Goal: Find specific page/section: Find specific page/section

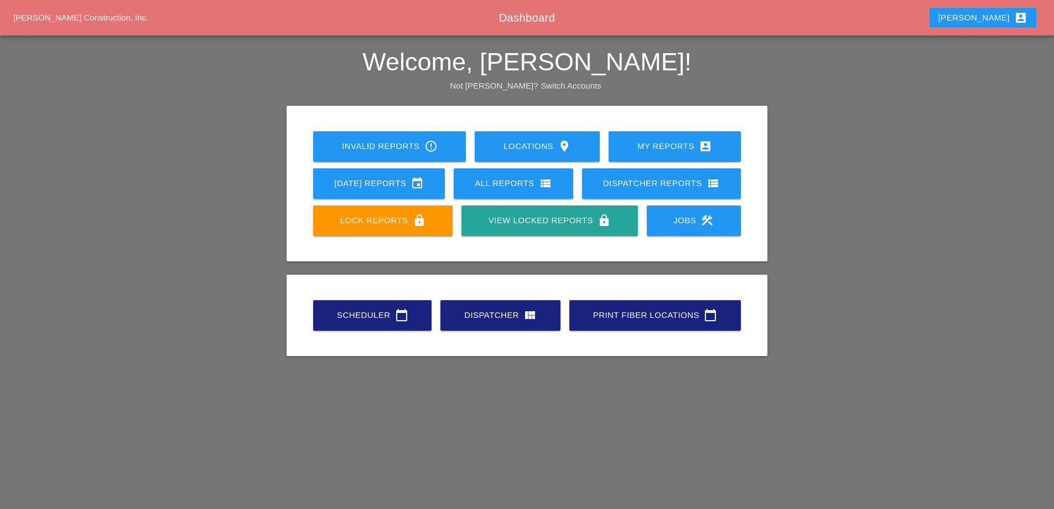
click at [1009, 19] on div "Theresa account_box" at bounding box center [983, 17] width 89 height 13
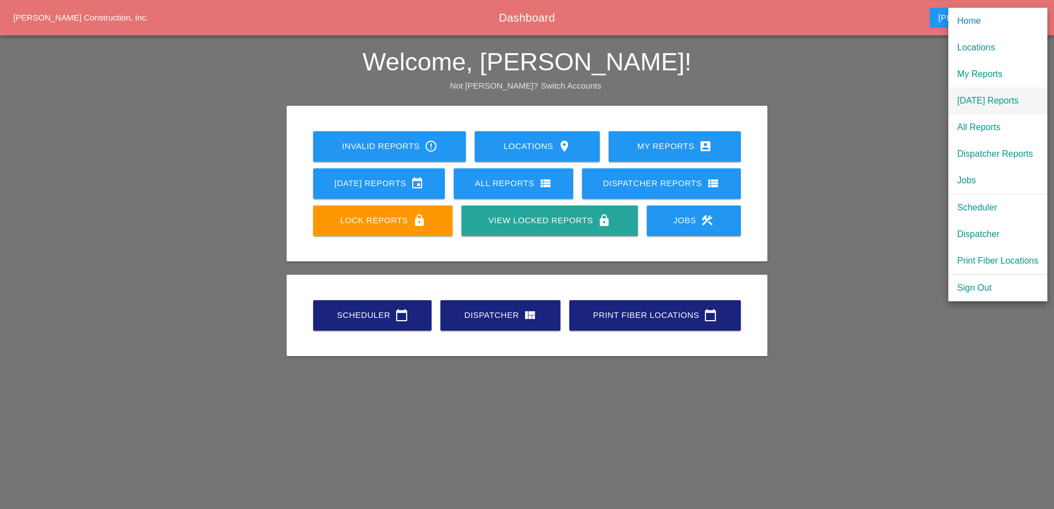
click at [977, 104] on div "[DATE] Reports" at bounding box center [997, 100] width 81 height 13
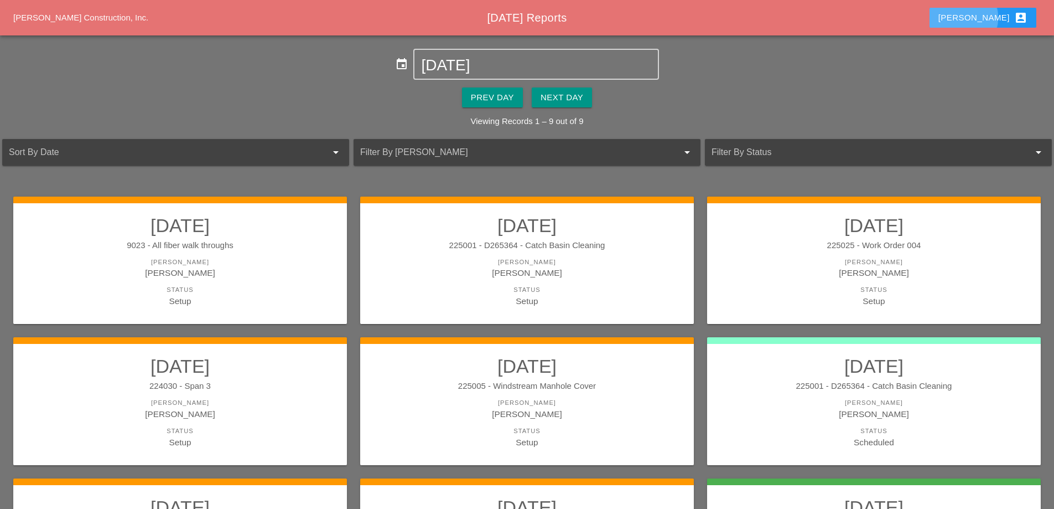
click at [996, 22] on div "Theresa account_box" at bounding box center [983, 17] width 89 height 13
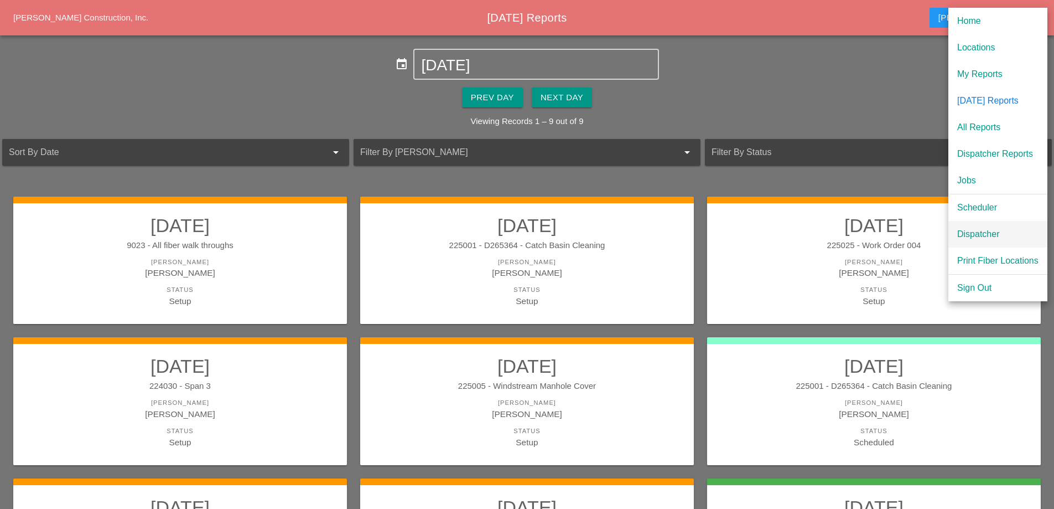
click at [978, 233] on div "Dispatcher" at bounding box center [997, 233] width 81 height 13
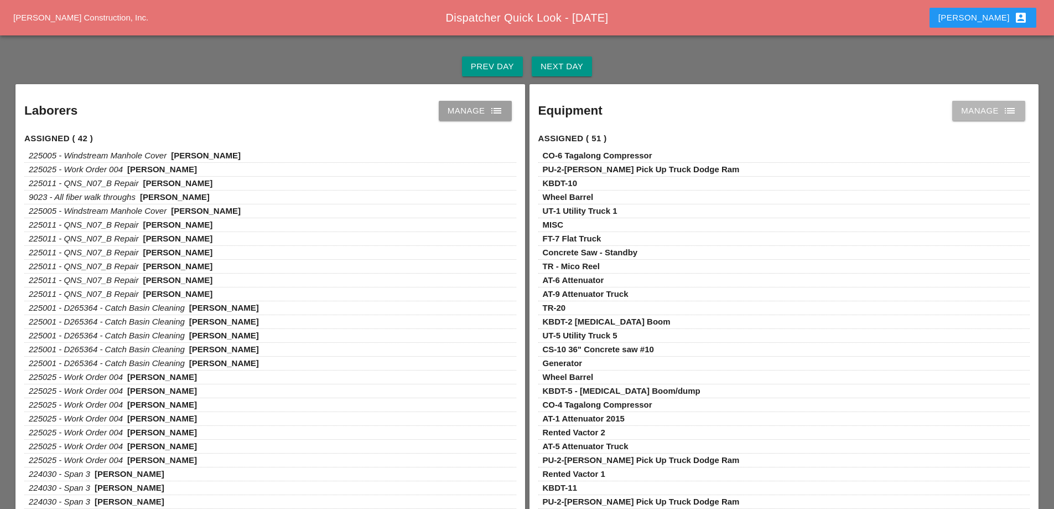
click at [962, 117] on link "Manage list" at bounding box center [988, 111] width 73 height 20
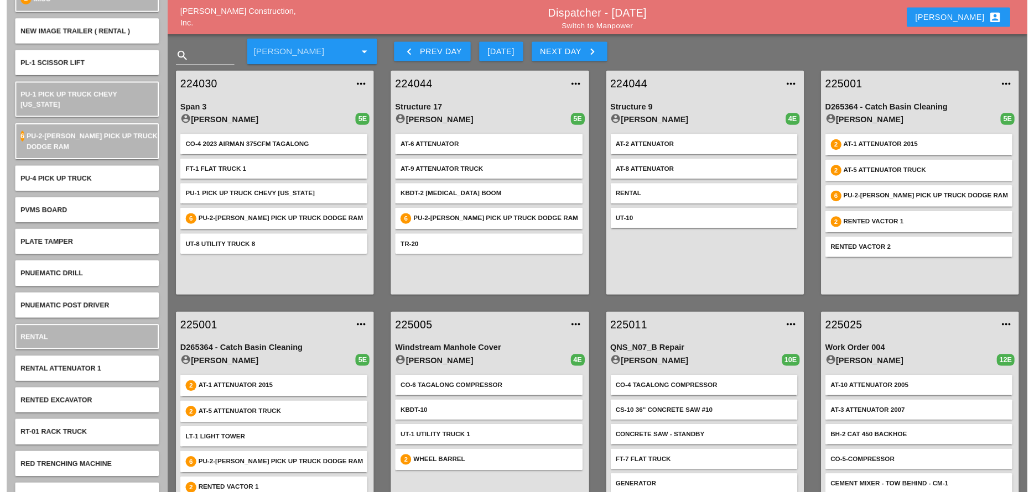
scroll to position [4040, 0]
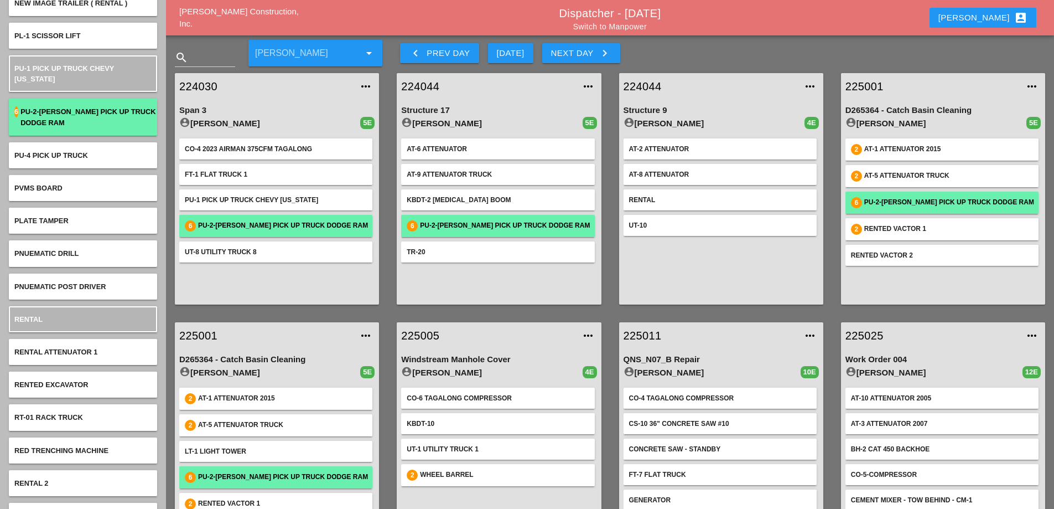
click at [71, 126] on span "PU-2-[PERSON_NAME] Pick Up Truck Dodge Ram" at bounding box center [87, 116] width 135 height 19
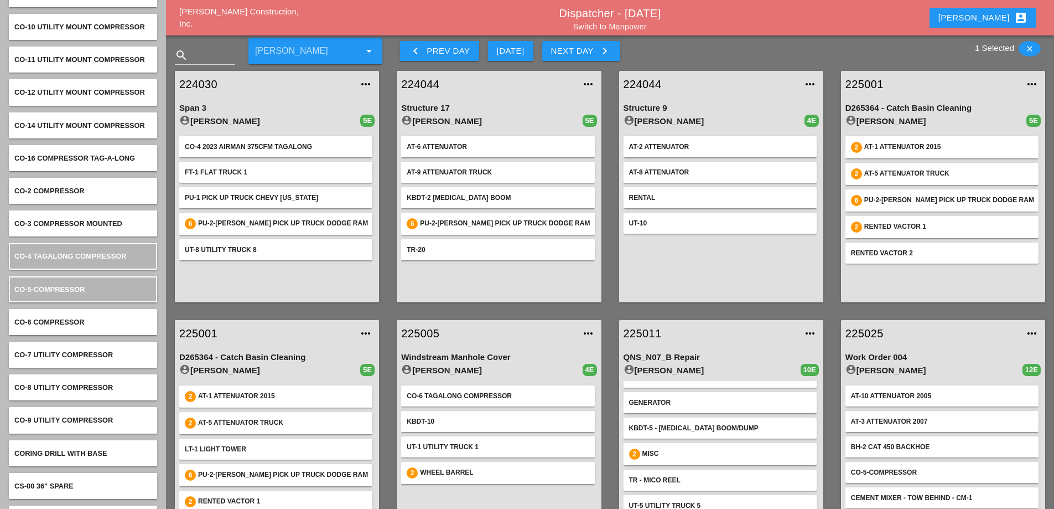
scroll to position [0, 0]
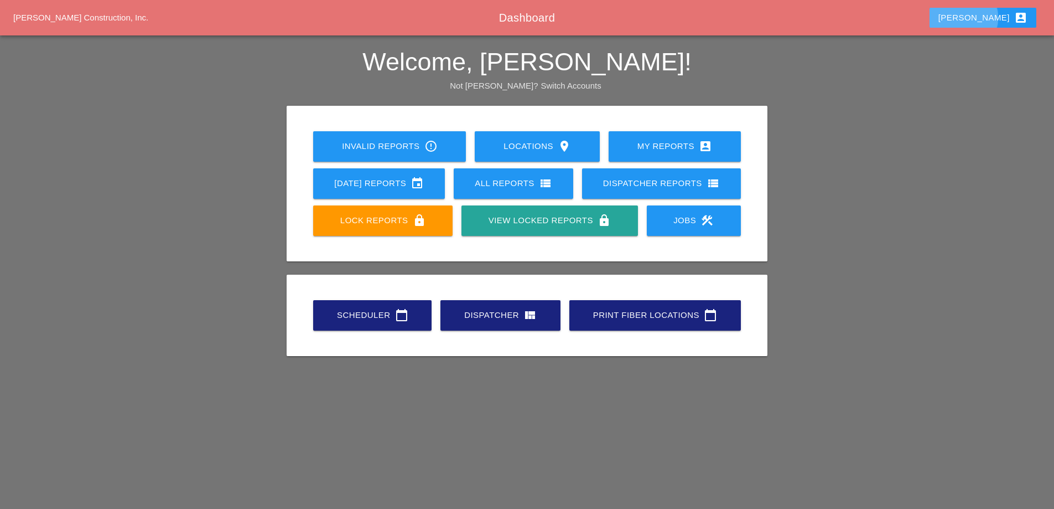
click at [1013, 14] on div "[PERSON_NAME] account_box" at bounding box center [983, 17] width 89 height 13
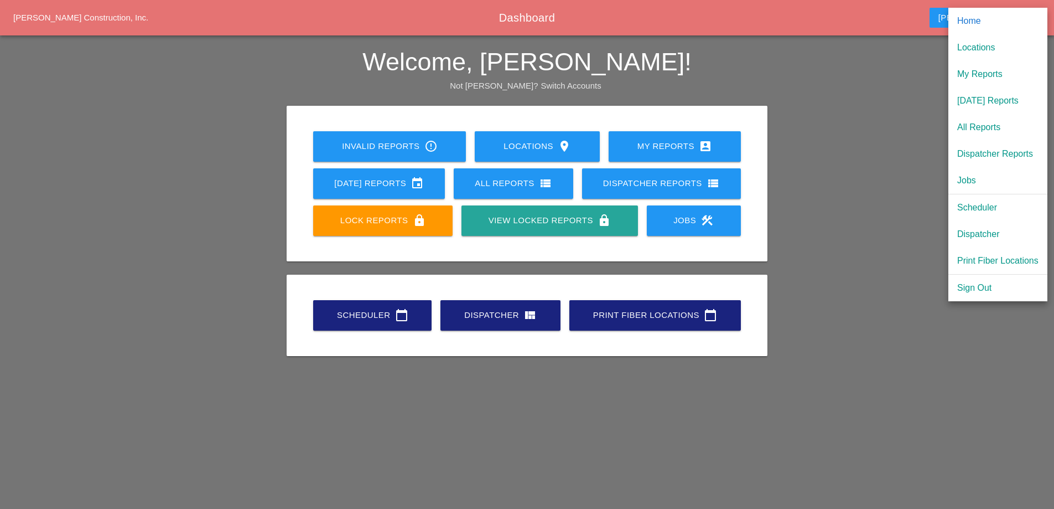
click at [996, 154] on div "Dispatcher Reports" at bounding box center [997, 153] width 81 height 13
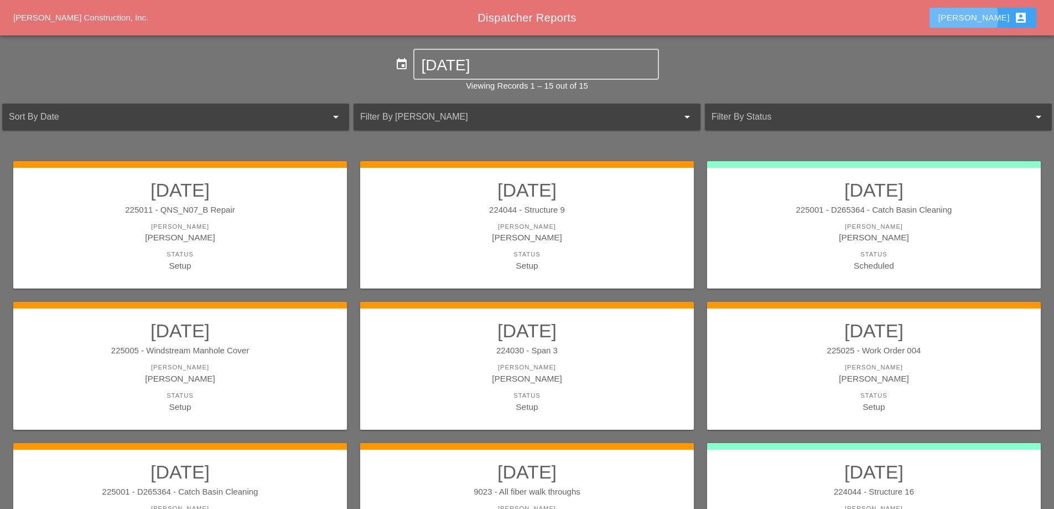
drag, startPoint x: 998, startPoint y: 18, endPoint x: 997, endPoint y: 24, distance: 6.1
click at [998, 19] on div "Theresa account_box" at bounding box center [983, 17] width 89 height 13
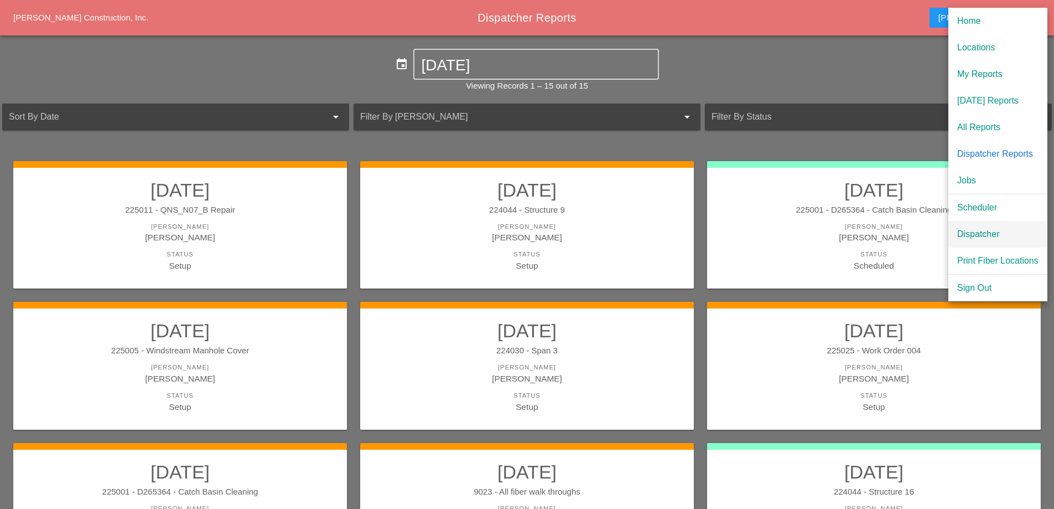
click at [1000, 229] on div "Dispatcher" at bounding box center [997, 233] width 81 height 13
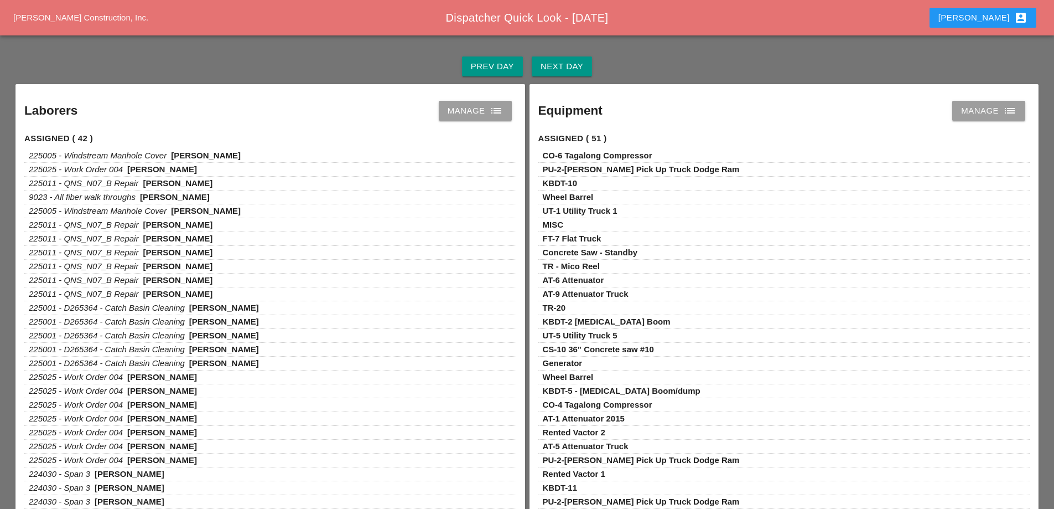
click at [991, 115] on div "Manage list" at bounding box center [988, 110] width 55 height 13
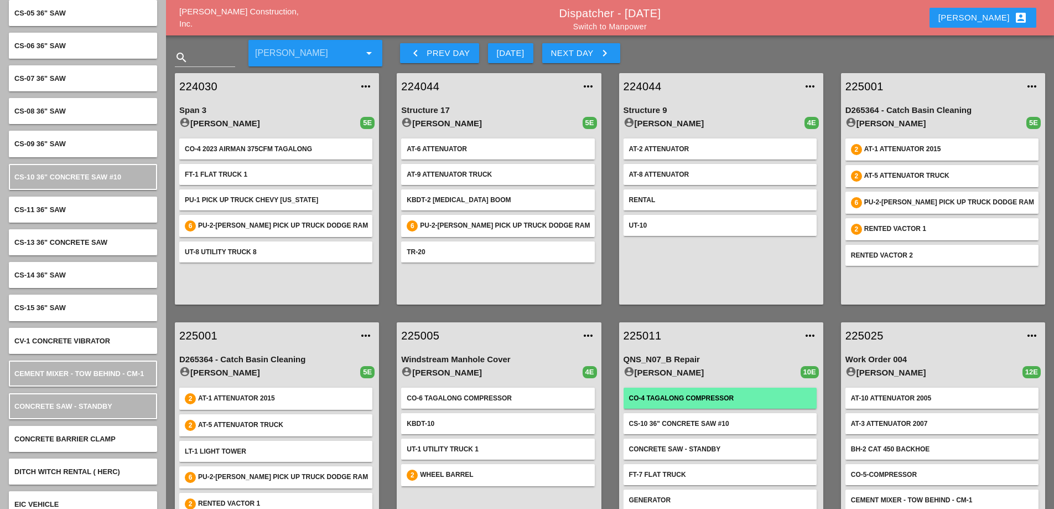
scroll to position [2158, 0]
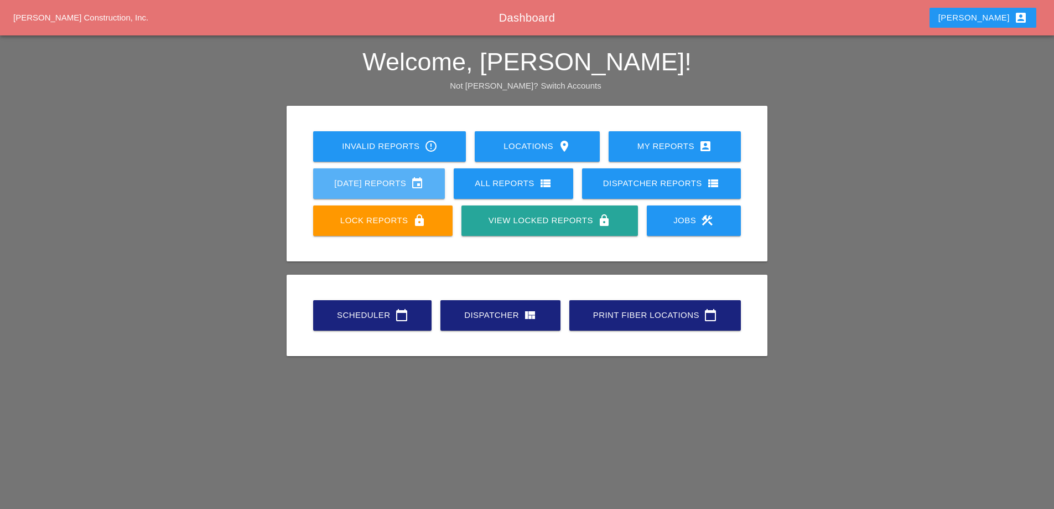
click at [339, 176] on link "[DATE] Reports event" at bounding box center [379, 183] width 132 height 30
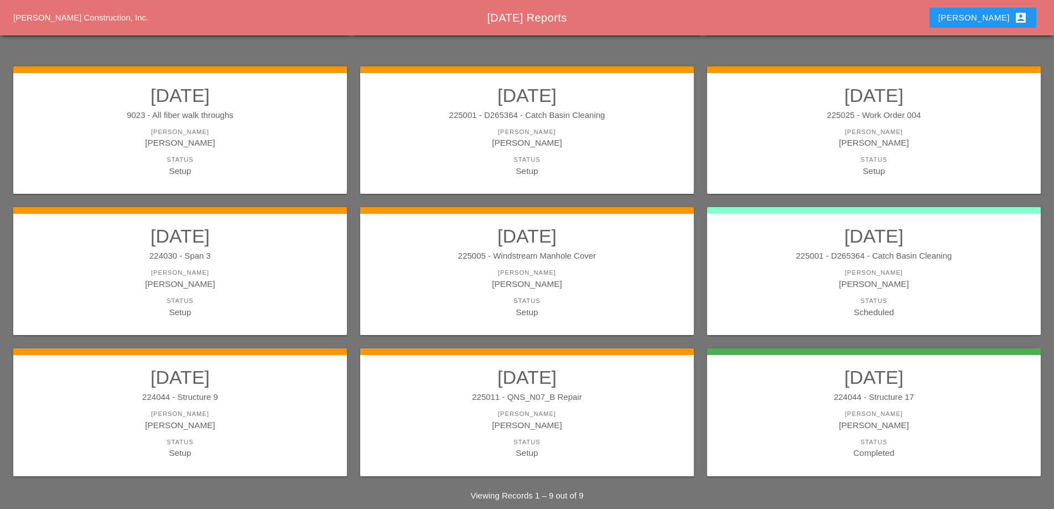
scroll to position [145, 0]
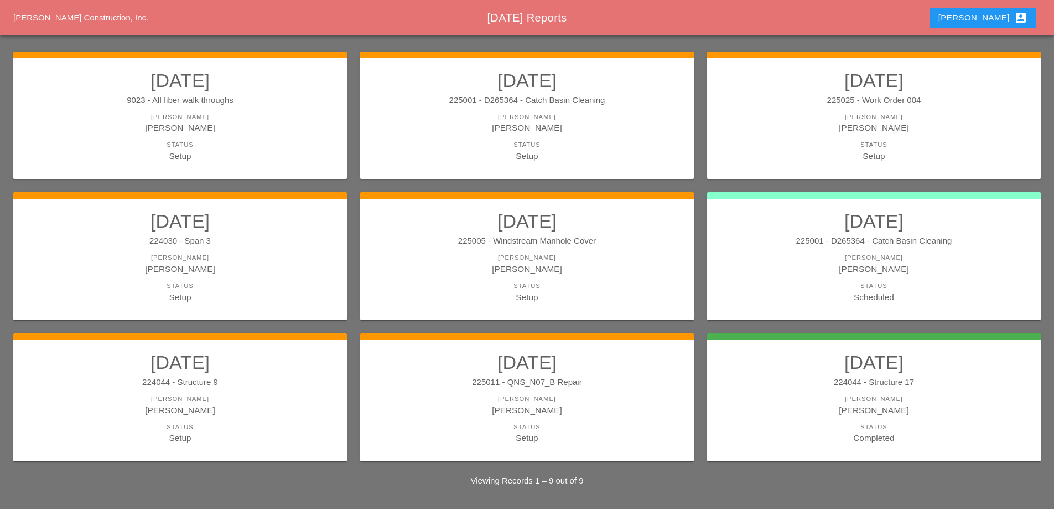
click at [274, 255] on div "[PERSON_NAME]" at bounding box center [180, 257] width 312 height 9
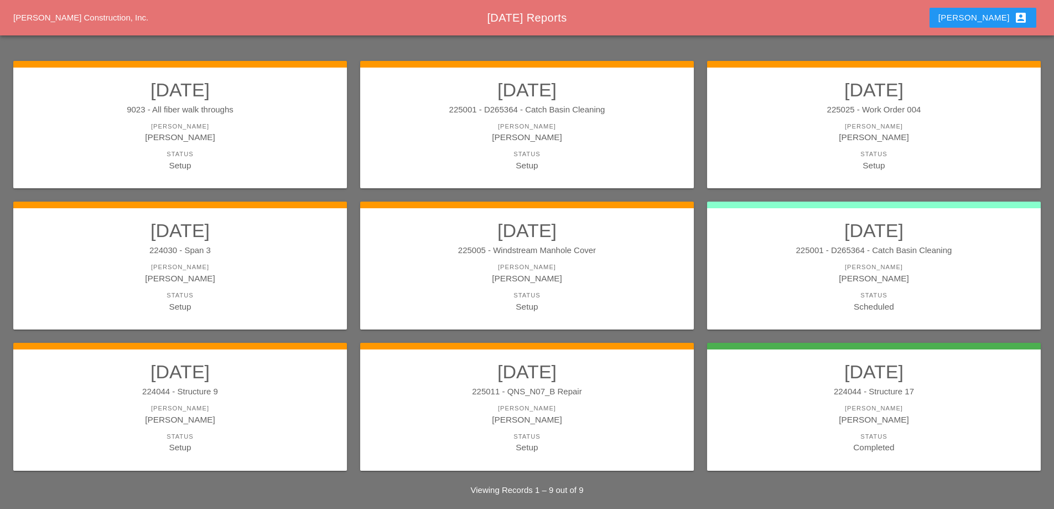
scroll to position [145, 0]
